Goal: Find specific page/section

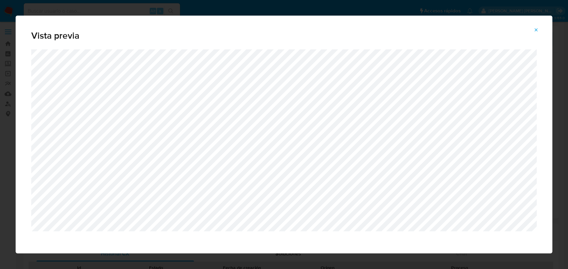
select select "10"
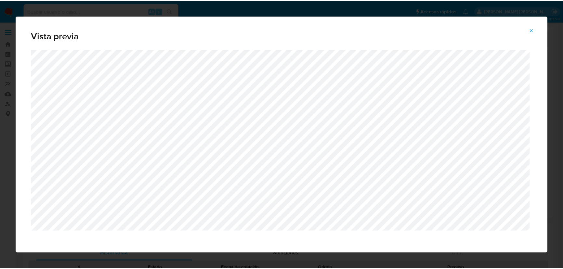
scroll to position [55, 0]
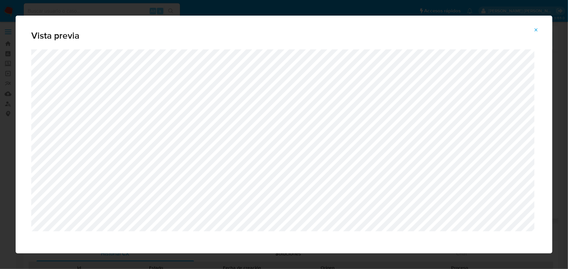
click at [539, 29] on button "Attachment preview" at bounding box center [536, 30] width 14 height 10
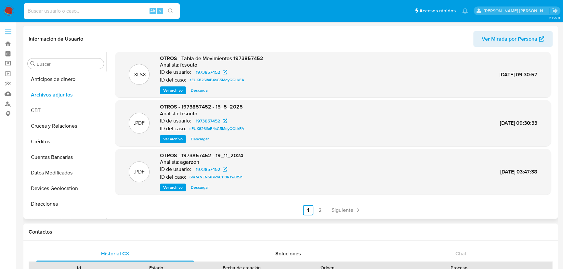
click at [79, 7] on input at bounding box center [102, 11] width 156 height 8
paste input "426283404"
type input "426283404"
click at [171, 9] on icon "search-icon" at bounding box center [170, 10] width 5 height 5
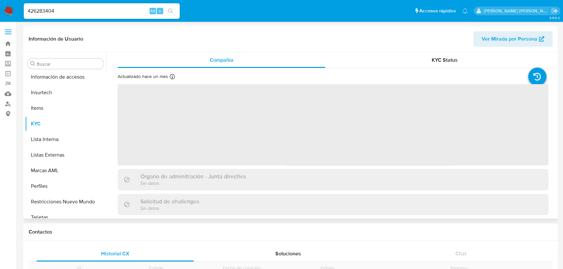
scroll to position [275, 0]
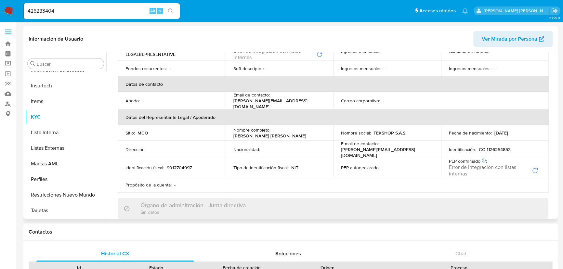
select select "10"
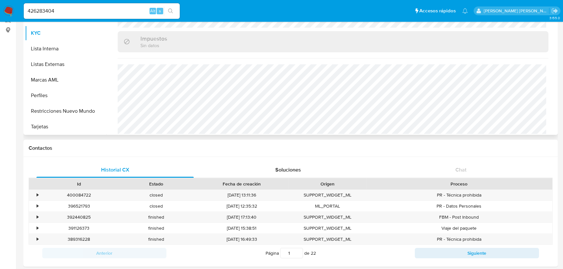
scroll to position [29, 0]
